Goal: Transaction & Acquisition: Download file/media

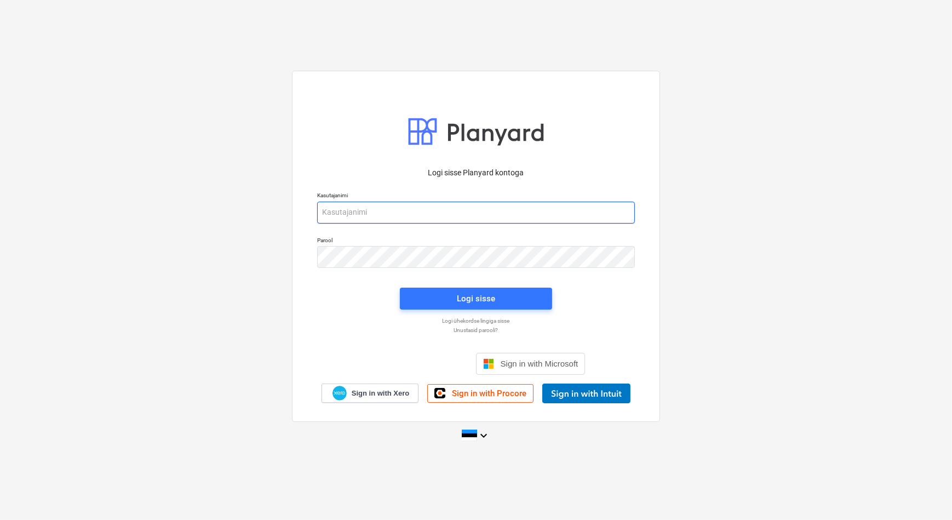
click at [402, 214] on input "email" at bounding box center [476, 213] width 318 height 22
type input "[EMAIL_ADDRESS][DOMAIN_NAME]"
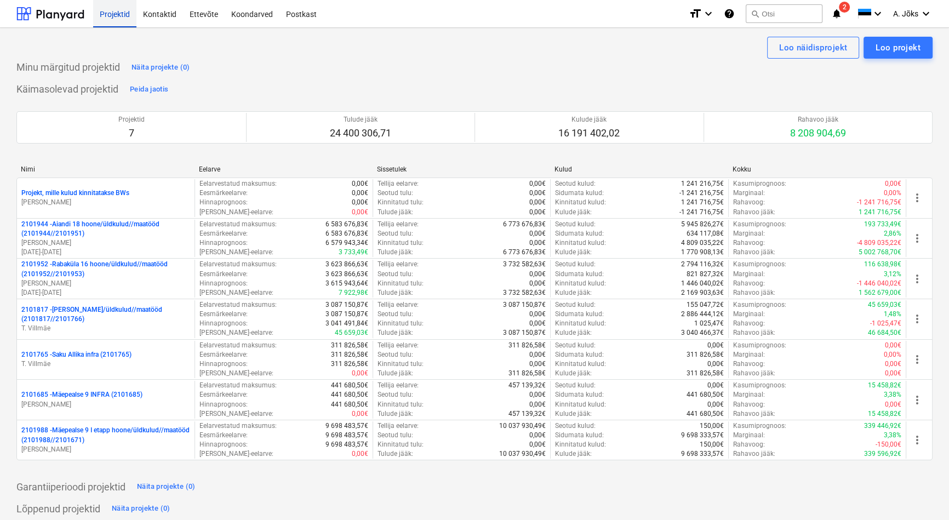
click at [123, 20] on div "Projektid" at bounding box center [114, 13] width 43 height 28
click at [208, 14] on div "Ettevõte" at bounding box center [204, 13] width 42 height 28
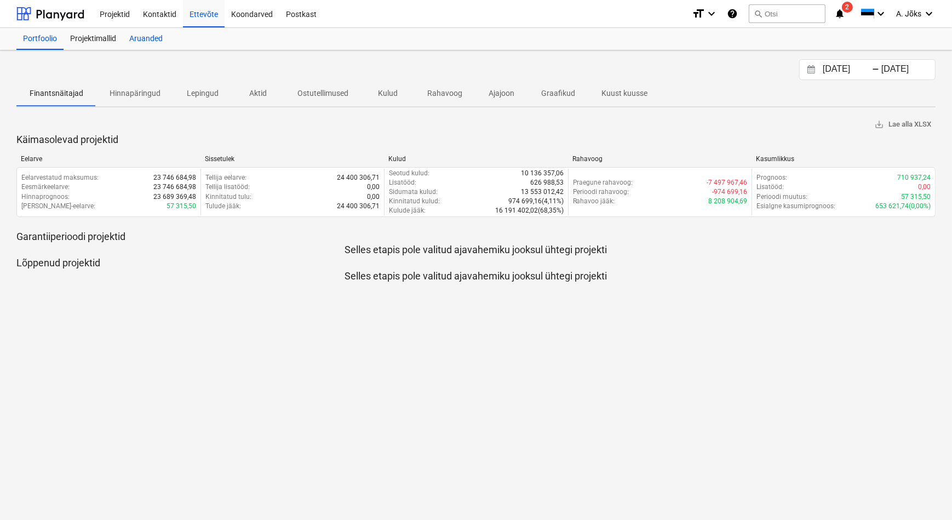
click at [154, 38] on div "Aruanded" at bounding box center [146, 39] width 47 height 22
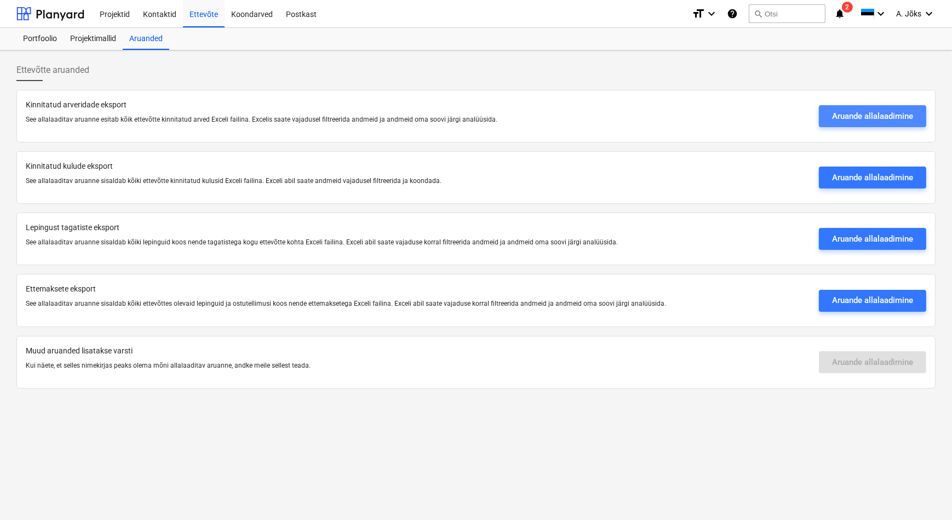
click at [859, 116] on div "Aruande allalaadimine" at bounding box center [872, 116] width 81 height 14
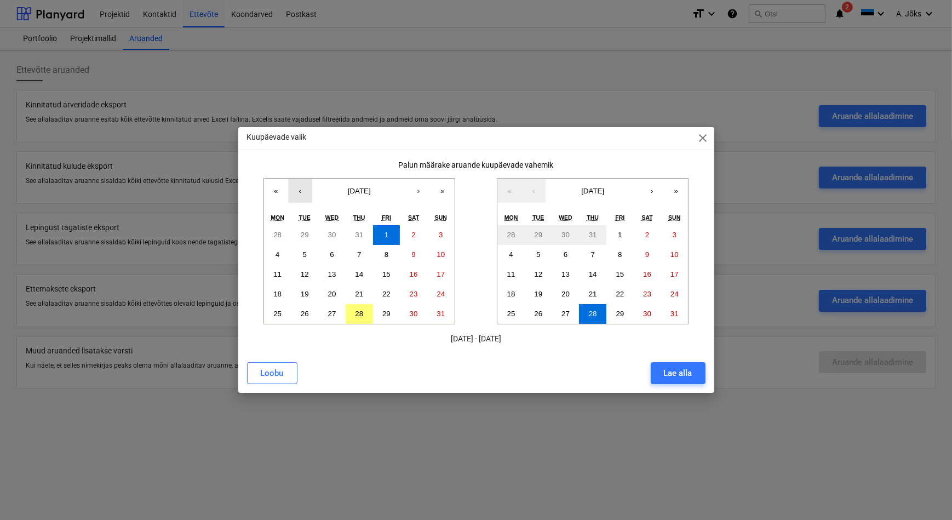
click at [301, 192] on button "‹" at bounding box center [300, 191] width 24 height 24
click at [301, 233] on button "1" at bounding box center [304, 235] width 27 height 20
click at [595, 314] on abbr "28" at bounding box center [593, 313] width 8 height 8
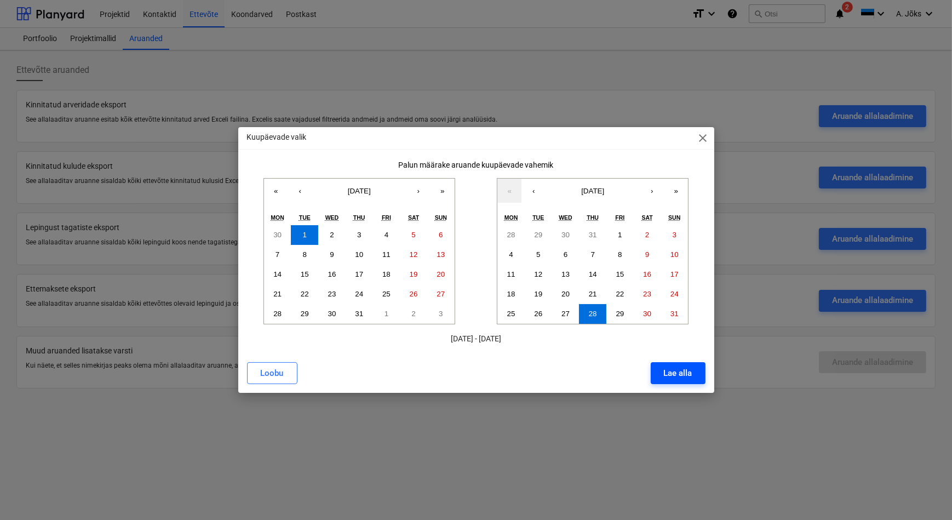
click at [673, 375] on div "Lae alla" at bounding box center [678, 373] width 28 height 14
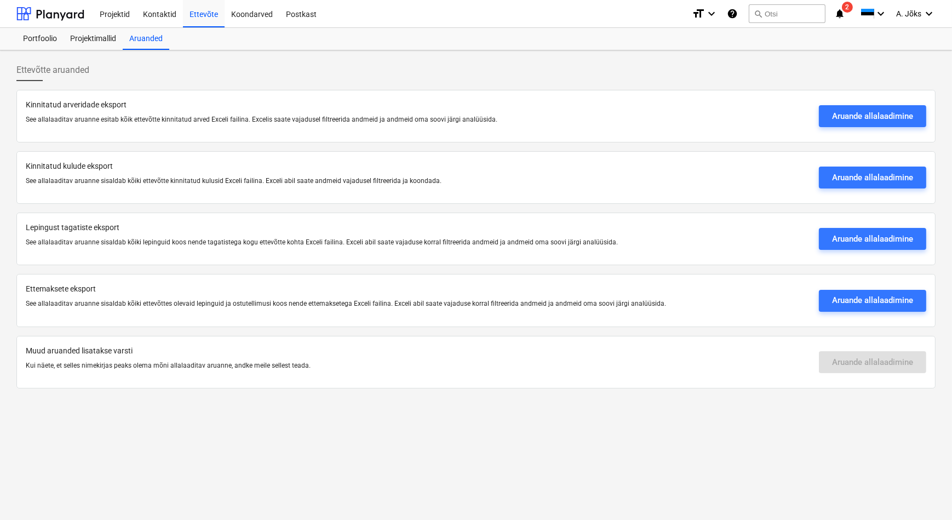
click at [478, 429] on div "Ettevõtte aruanded Kinnitatud arveridade eksport See allalaaditav aruanne esita…" at bounding box center [476, 284] width 952 height 469
click at [860, 238] on div "Aruande allalaadimine" at bounding box center [872, 239] width 81 height 14
click at [533, 449] on div "Ettevõtte aruanded Kinnitatud arveridade eksport See allalaaditav aruanne esita…" at bounding box center [476, 284] width 952 height 469
click at [885, 297] on div "Aruande allalaadimine" at bounding box center [872, 300] width 81 height 14
drag, startPoint x: 621, startPoint y: 445, endPoint x: 629, endPoint y: 424, distance: 22.4
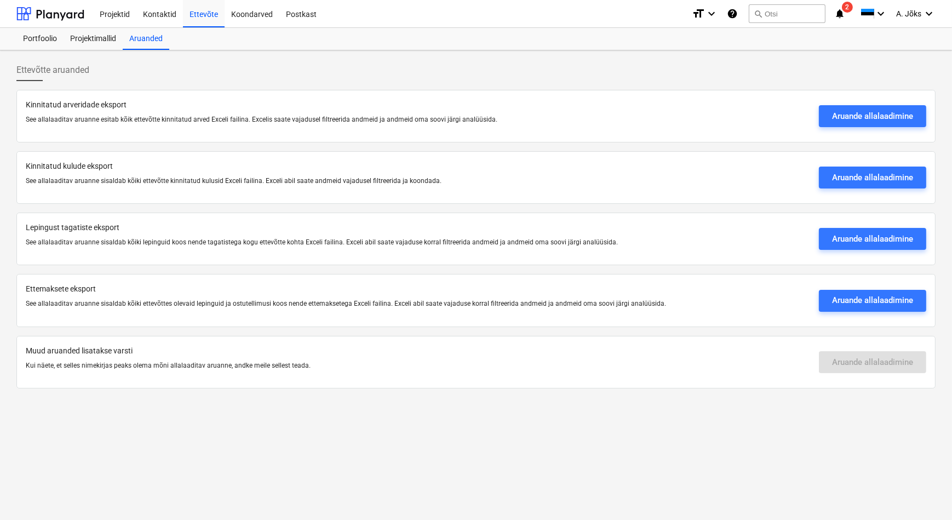
click at [621, 444] on div "Ettevõtte aruanded Kinnitatud arveridade eksport See allalaaditav aruanne esita…" at bounding box center [476, 284] width 952 height 469
